Goal: Task Accomplishment & Management: Manage account settings

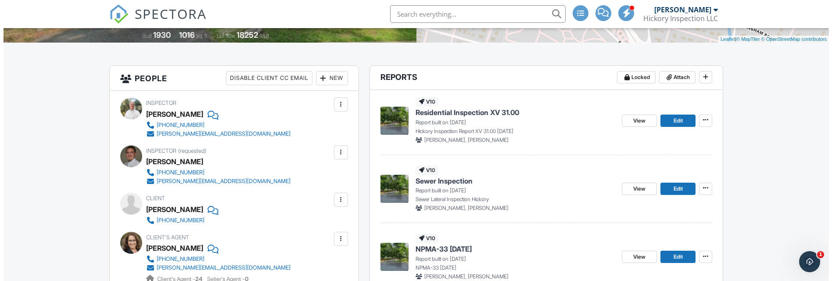
scroll to position [263, 0]
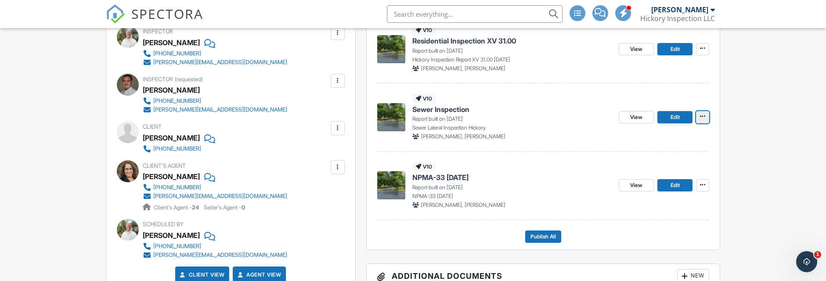
click at [704, 115] on icon at bounding box center [702, 116] width 5 height 6
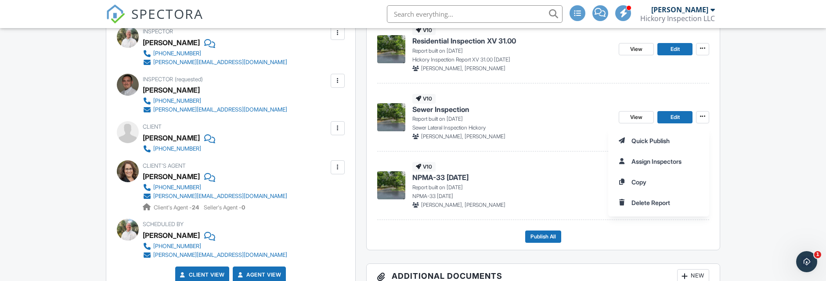
click at [823, 175] on div "Quick Publish Assign Inspectors Copy Delete Report" at bounding box center [717, 172] width 218 height 90
click at [676, 200] on input "Delete Report" at bounding box center [659, 203] width 90 height 20
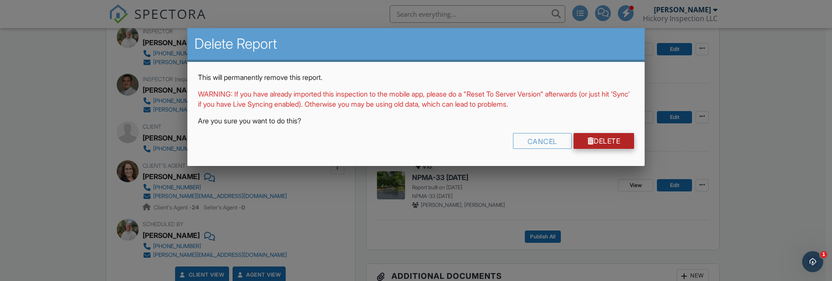
click at [596, 141] on link "Delete" at bounding box center [604, 141] width 61 height 16
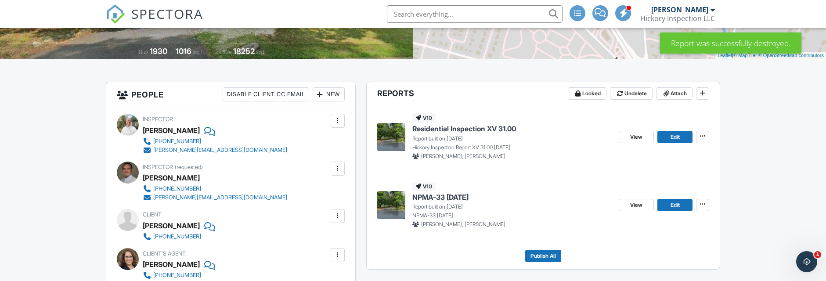
scroll to position [219, 0]
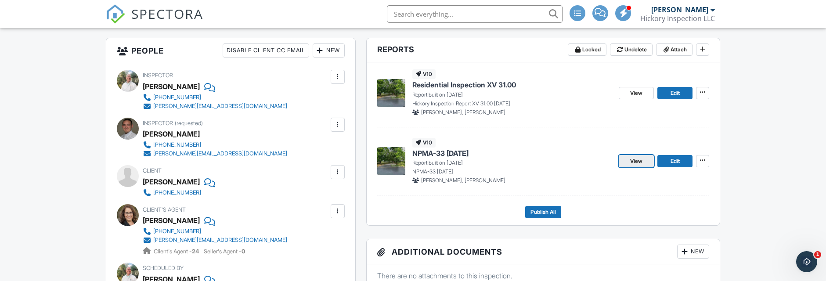
click at [645, 163] on link "View" at bounding box center [636, 161] width 35 height 12
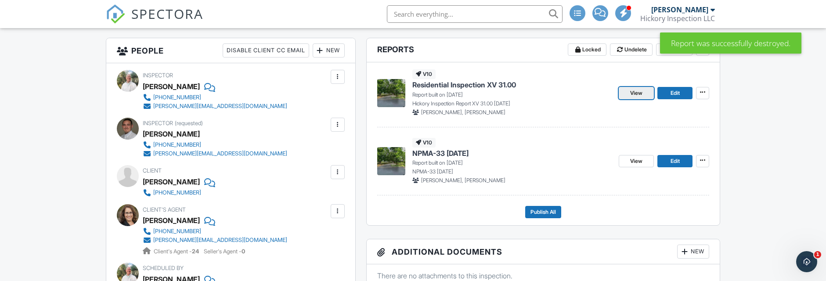
click at [634, 96] on span "View" at bounding box center [636, 93] width 12 height 9
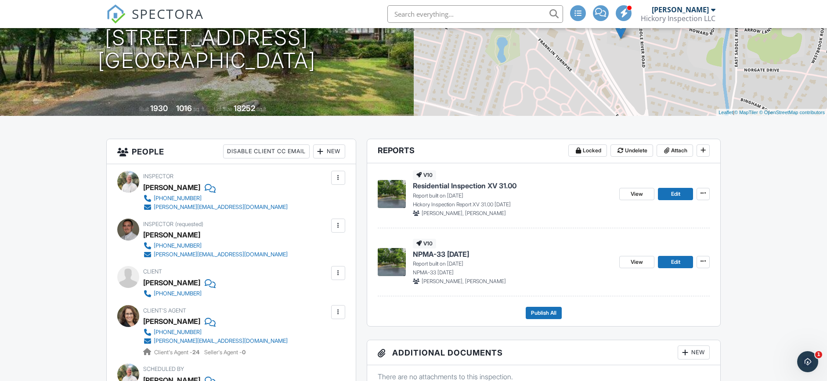
scroll to position [132, 0]
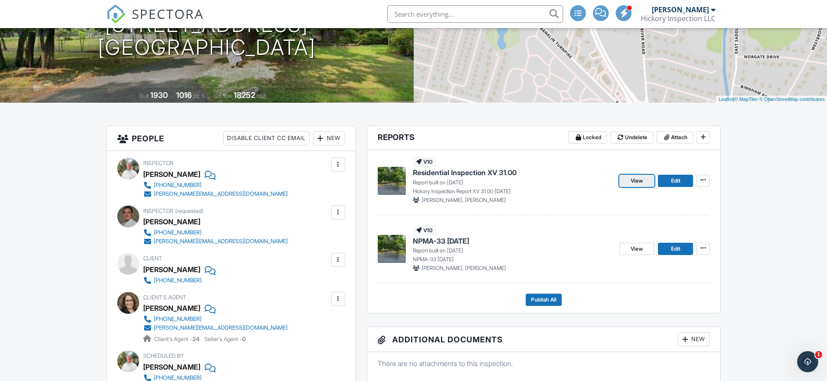
click at [628, 183] on link "View" at bounding box center [636, 181] width 35 height 12
click at [637, 179] on span "View" at bounding box center [636, 180] width 12 height 9
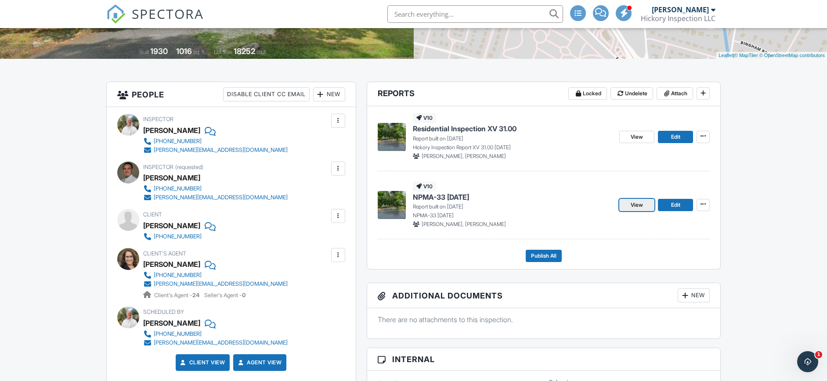
click at [645, 205] on link "View" at bounding box center [636, 205] width 35 height 12
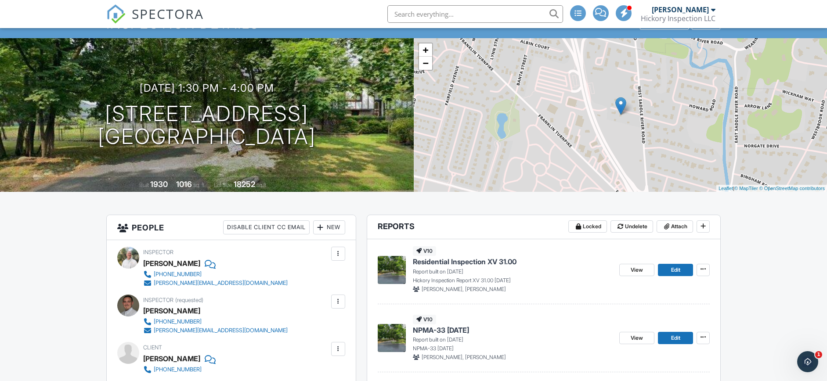
click at [386, 267] on img at bounding box center [392, 270] width 28 height 28
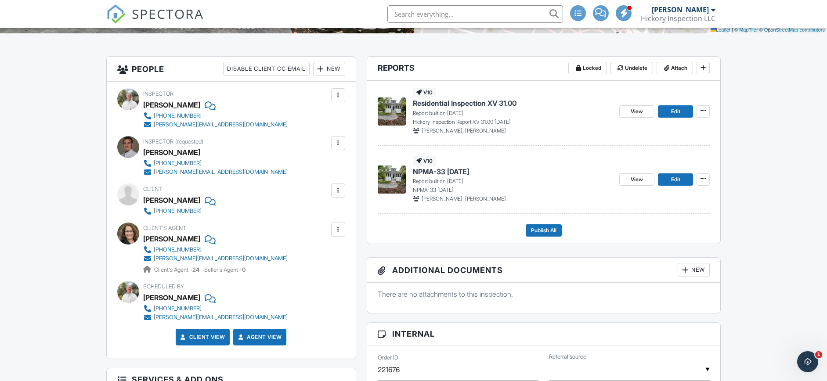
scroll to position [219, 0]
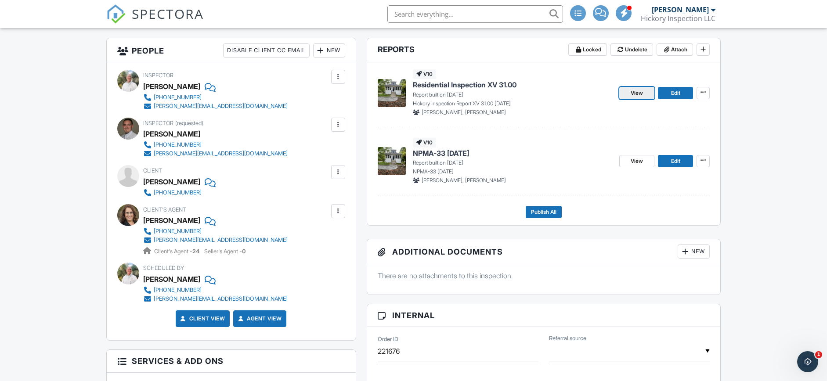
click at [644, 90] on link "View" at bounding box center [636, 93] width 35 height 12
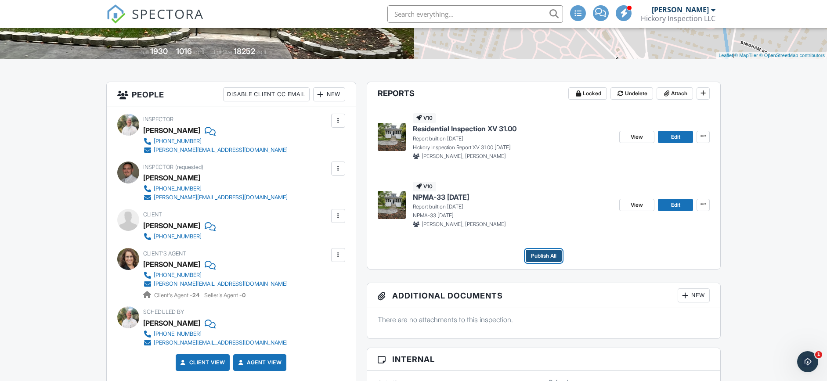
click at [542, 256] on span "Publish All" at bounding box center [543, 256] width 25 height 9
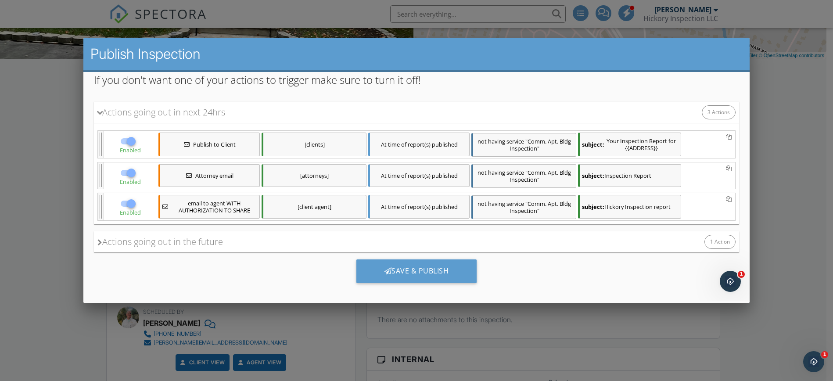
scroll to position [108, 0]
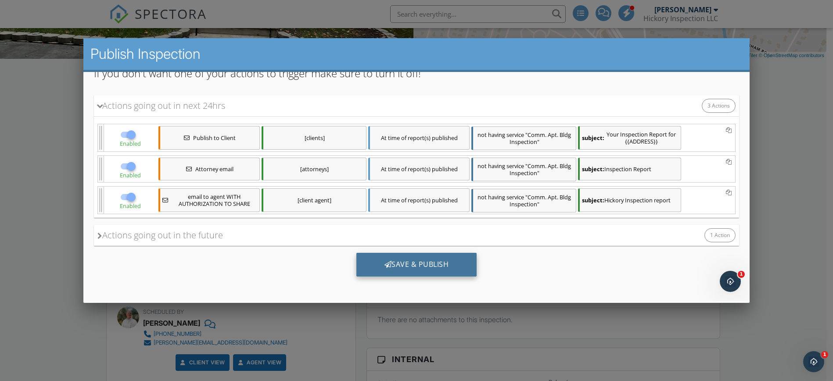
click at [418, 262] on div "Save & Publish" at bounding box center [416, 264] width 121 height 24
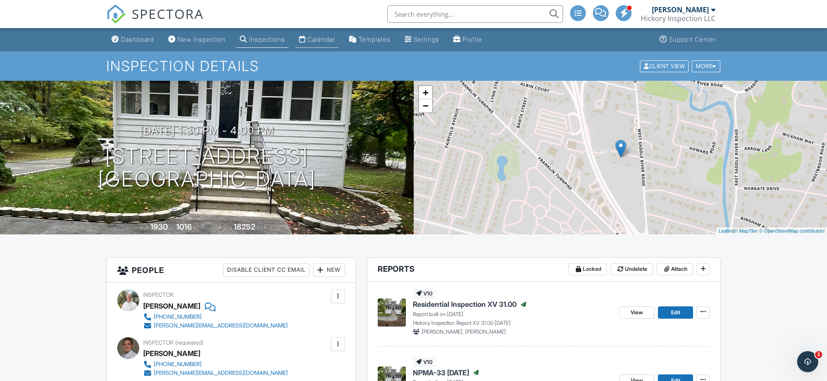
click at [326, 36] on div "Calendar" at bounding box center [321, 39] width 28 height 7
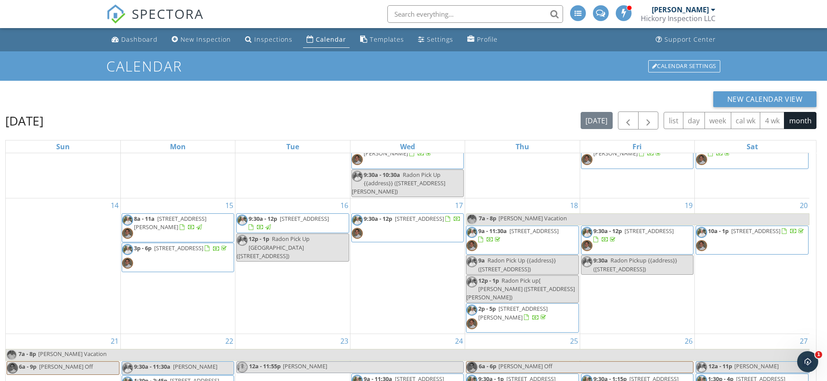
scroll to position [117, 0]
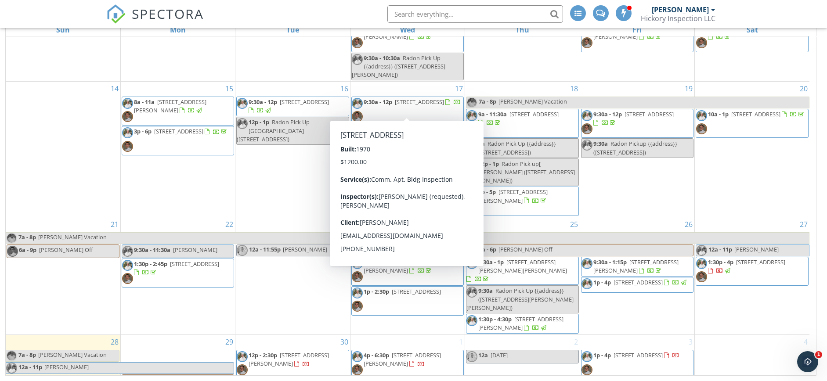
click at [430, 101] on span "9:30a - 12p [STREET_ADDRESS]" at bounding box center [406, 111] width 109 height 26
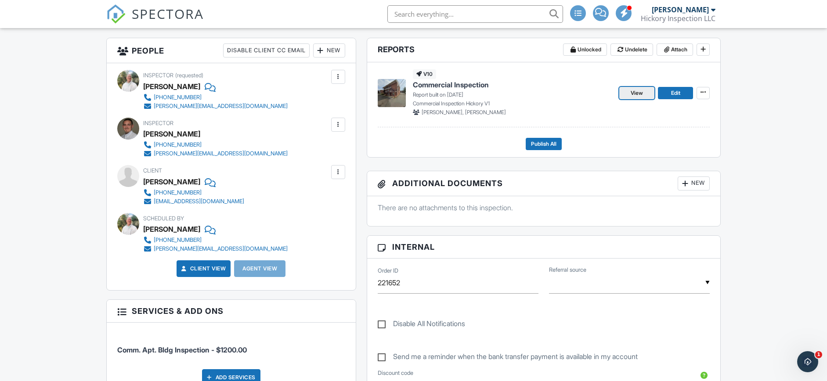
click at [638, 93] on span "View" at bounding box center [636, 93] width 12 height 9
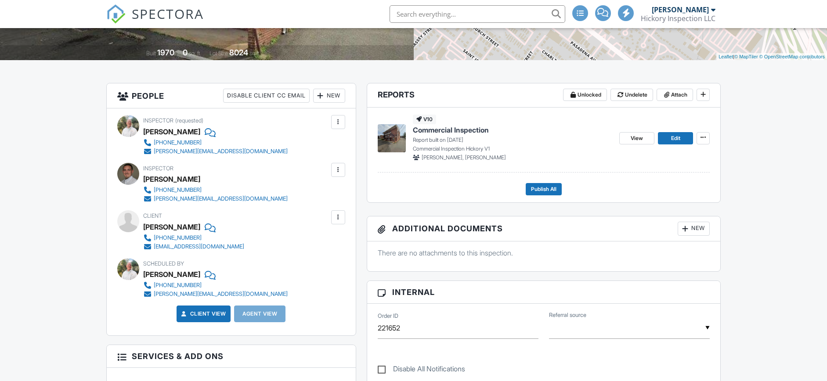
scroll to position [176, 0]
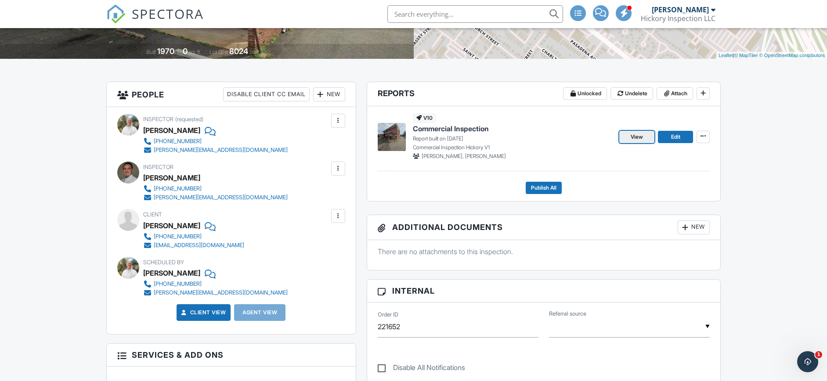
click at [636, 133] on span "View" at bounding box center [636, 137] width 12 height 9
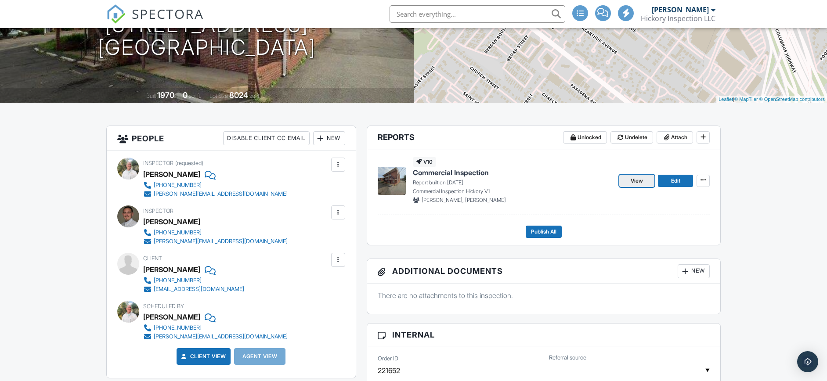
click at [626, 175] on link "View" at bounding box center [636, 181] width 35 height 12
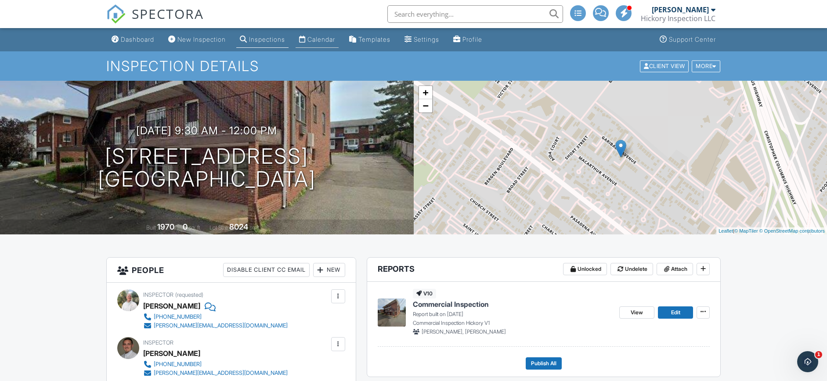
click at [318, 37] on div "Calendar" at bounding box center [321, 39] width 28 height 7
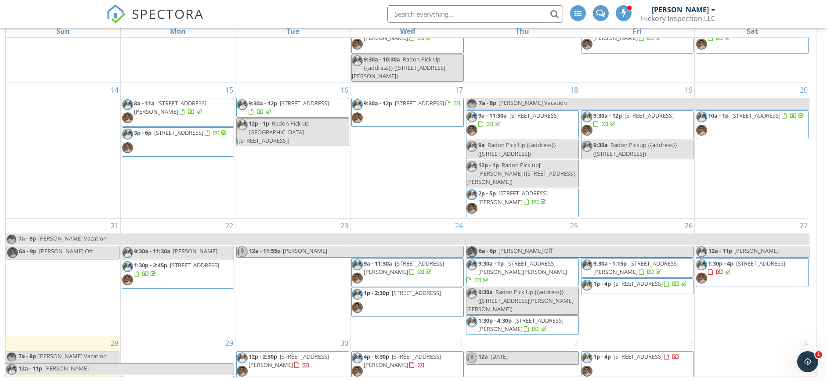
scroll to position [117, 0]
